Goal: Information Seeking & Learning: Understand process/instructions

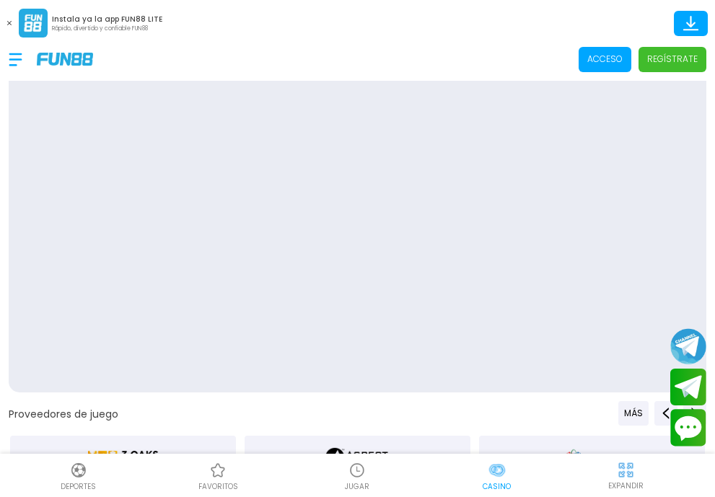
scroll to position [0, 57]
